Goal: Information Seeking & Learning: Find contact information

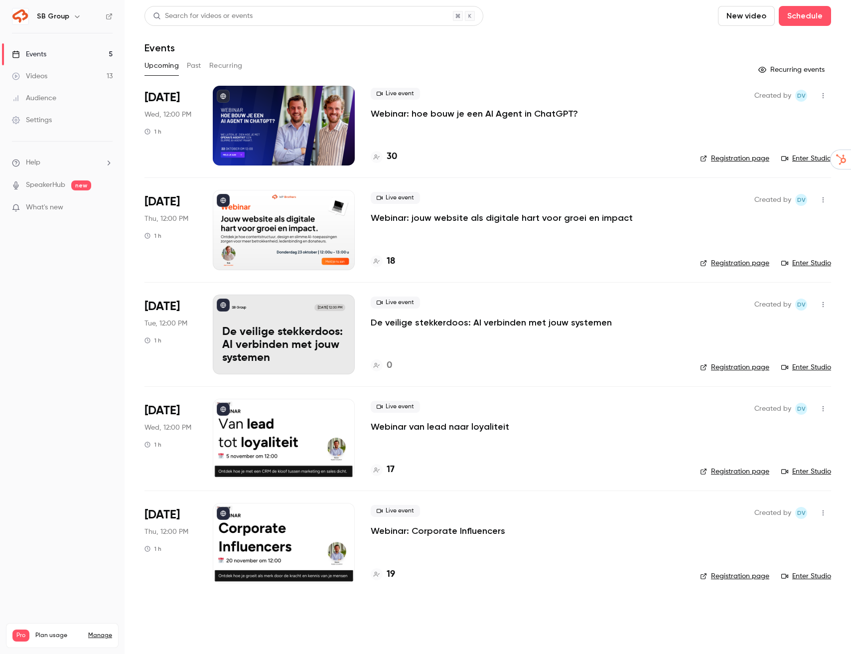
click at [200, 70] on button "Past" at bounding box center [194, 66] width 14 height 16
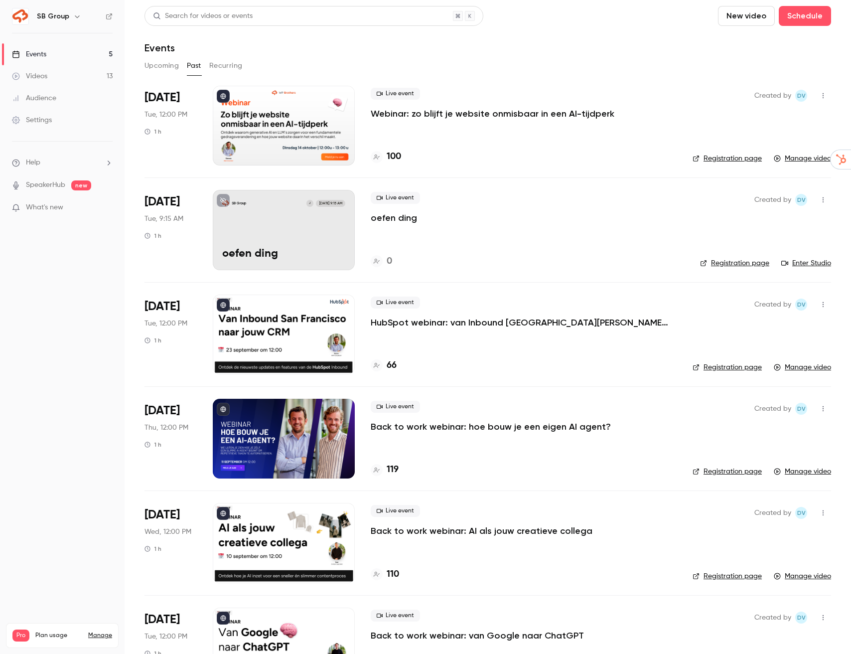
click at [163, 97] on span "[DATE]" at bounding box center [162, 98] width 35 height 16
click at [418, 112] on p "Webinar: zo blijft je website onmisbaar in een AI-tijdperk" at bounding box center [493, 114] width 244 height 12
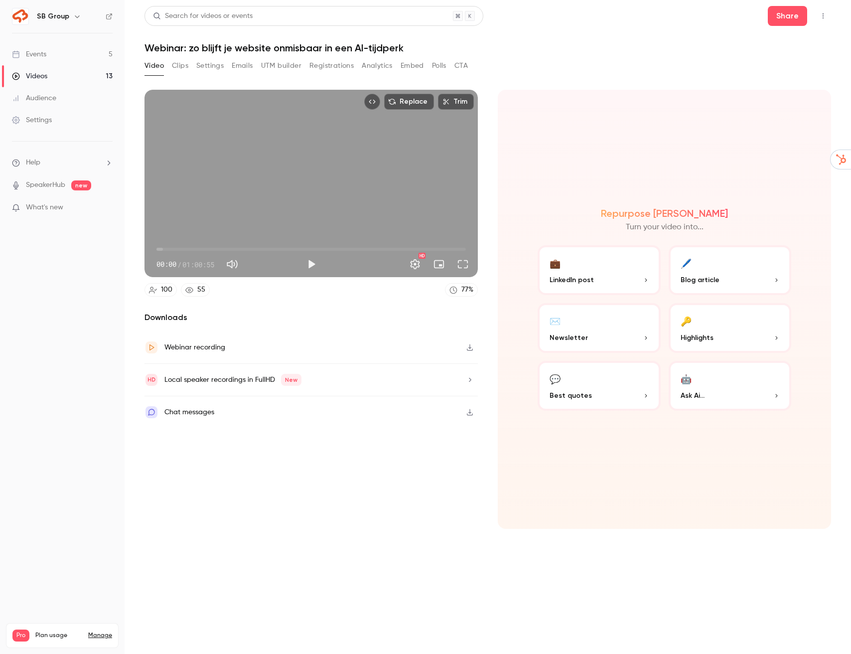
click at [45, 89] on link "Audience" at bounding box center [62, 98] width 125 height 22
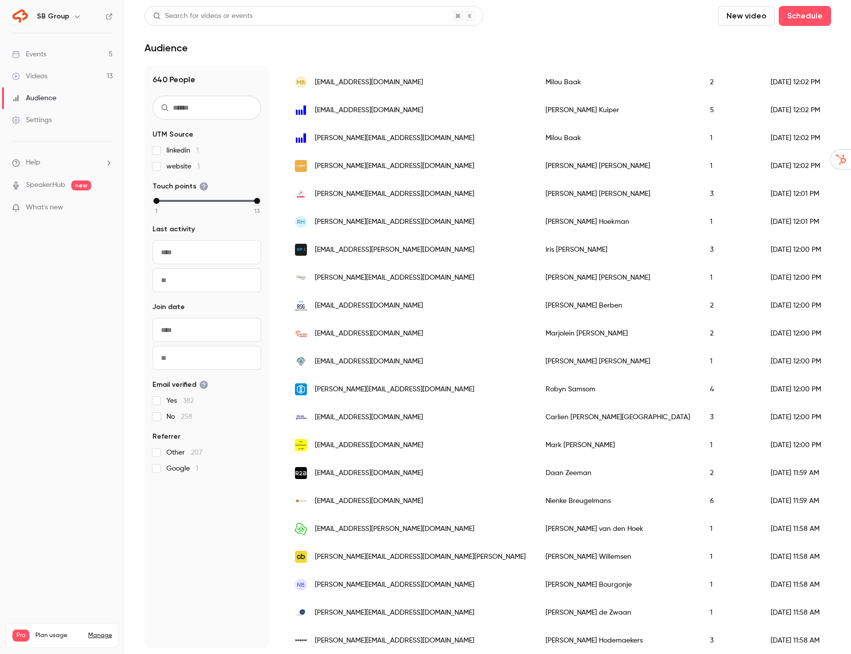
scroll to position [1001, 0]
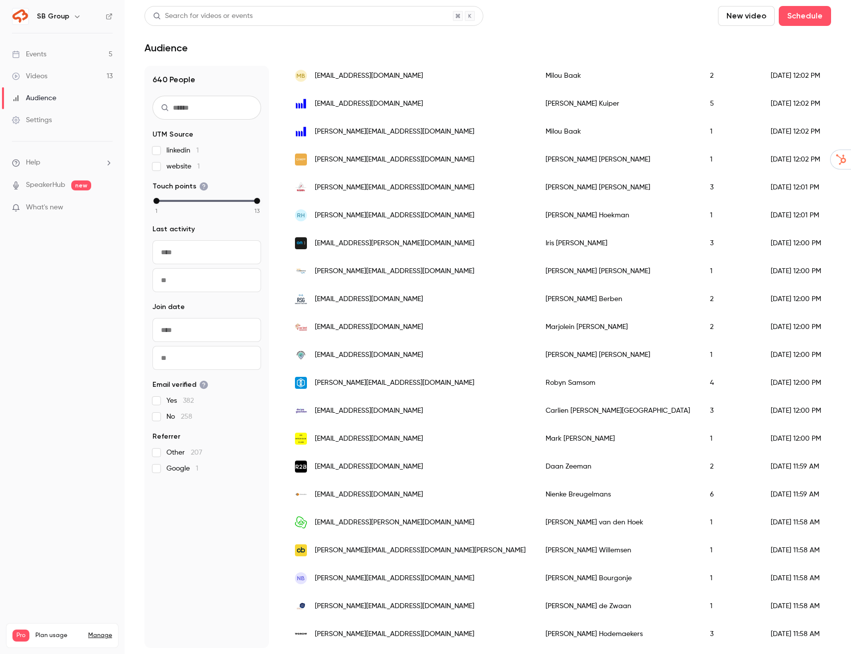
click at [347, 632] on span "[PERSON_NAME][EMAIL_ADDRESS][DOMAIN_NAME]" at bounding box center [395, 634] width 160 height 10
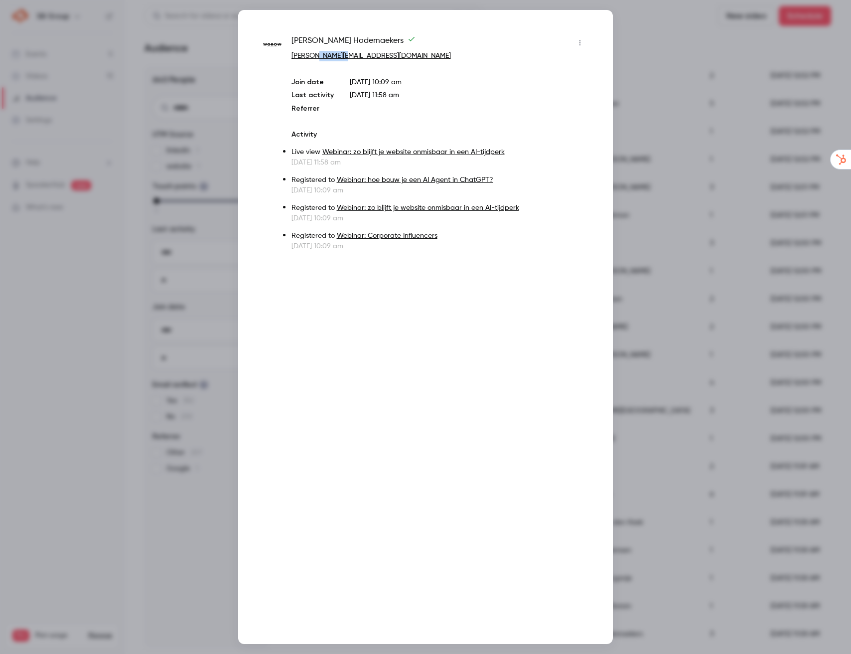
drag, startPoint x: 343, startPoint y: 56, endPoint x: 315, endPoint y: 56, distance: 28.4
click at [315, 56] on p "[PERSON_NAME][EMAIL_ADDRESS][DOMAIN_NAME]" at bounding box center [440, 56] width 297 height 10
copy link "[DOMAIN_NAME]"
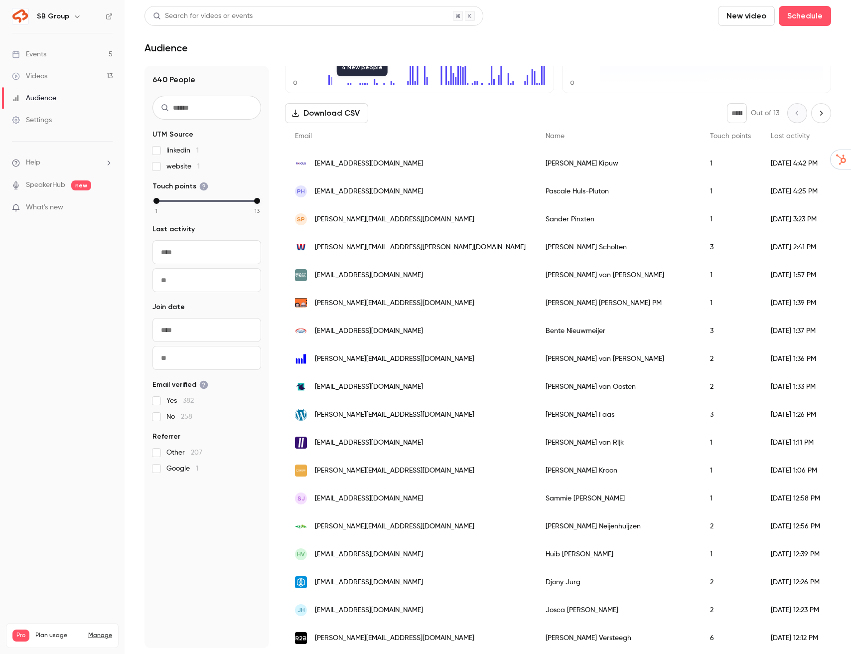
scroll to position [0, 0]
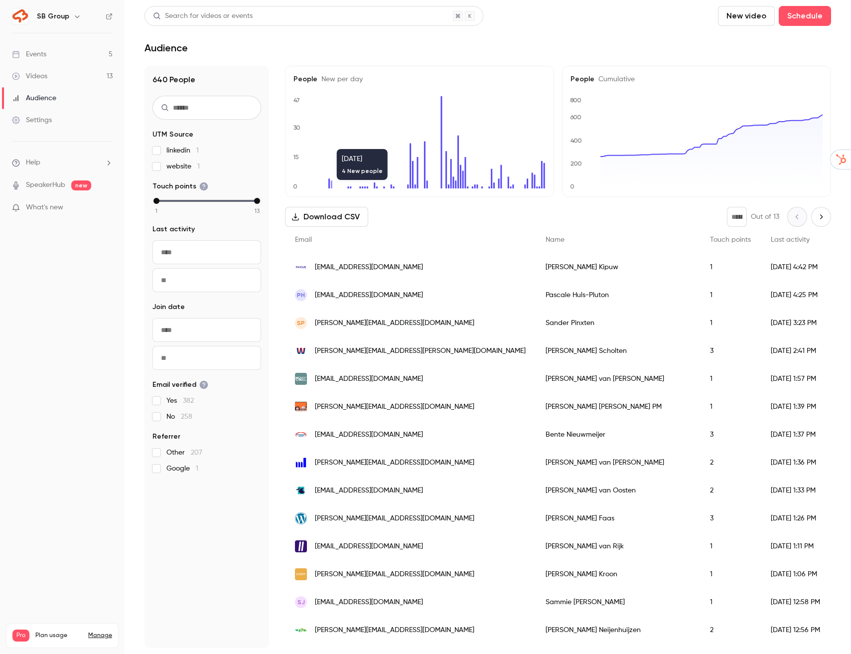
click at [405, 297] on div "PH [EMAIL_ADDRESS][DOMAIN_NAME]" at bounding box center [410, 295] width 251 height 28
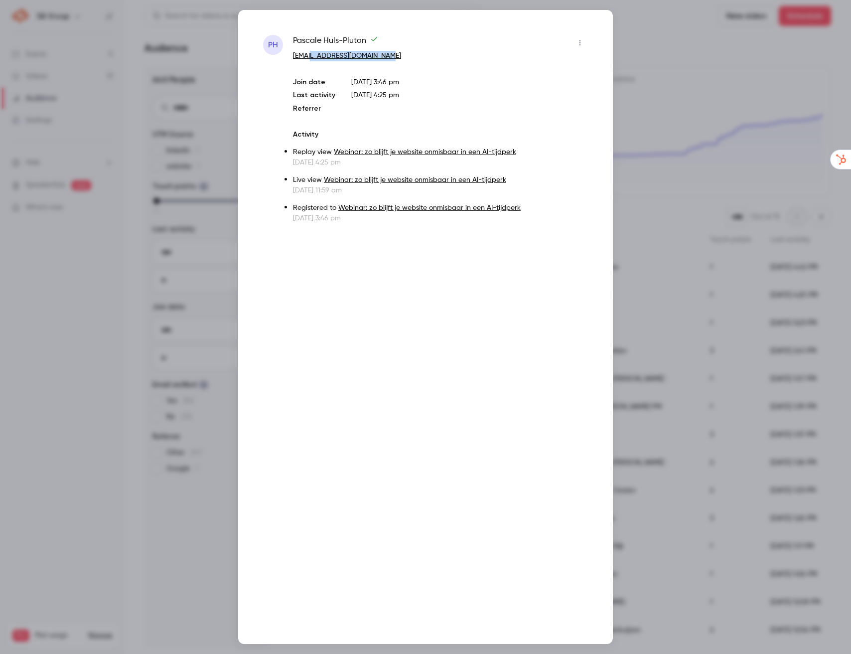
click at [310, 53] on p "[EMAIL_ADDRESS][DOMAIN_NAME]" at bounding box center [440, 56] width 295 height 10
copy link "[DOMAIN_NAME]"
